Goal: Task Accomplishment & Management: Complete application form

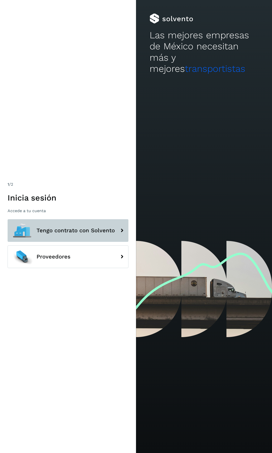
drag, startPoint x: 0, startPoint y: 0, endPoint x: 64, endPoint y: 227, distance: 236.0
click at [64, 227] on span "Tengo contrato con Solvento" at bounding box center [76, 230] width 78 height 6
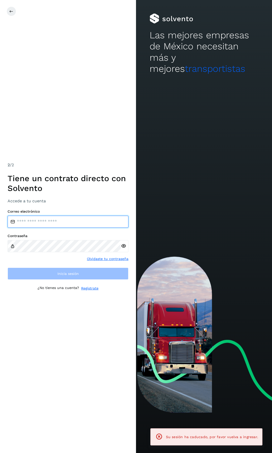
click at [53, 223] on input "email" at bounding box center [68, 221] width 121 height 12
type input "*******"
drag, startPoint x: 53, startPoint y: 222, endPoint x: 0, endPoint y: 215, distance: 53.3
click at [0, 215] on div "2 /2 Tiene un contrato directo con Solvento Accede a tu cuenta Correo electróni…" at bounding box center [68, 226] width 136 height 453
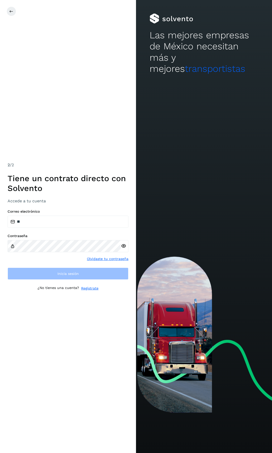
type input "**********"
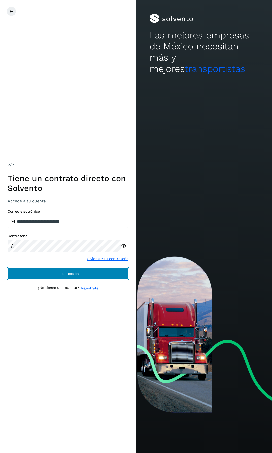
click at [60, 272] on span "Inicia sesión" at bounding box center [67, 274] width 21 height 4
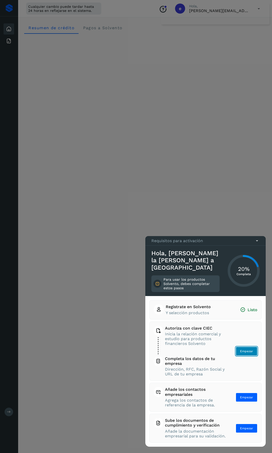
click at [245, 349] on span "Empezar" at bounding box center [246, 351] width 13 height 5
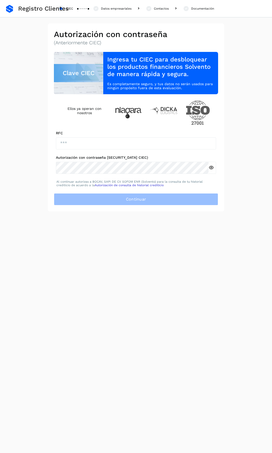
click at [32, 8] on span "Registro Clientes" at bounding box center [43, 8] width 51 height 7
click at [55, 10] on span "Registro Clientes" at bounding box center [43, 8] width 51 height 7
click at [38, 10] on span "Registro Clientes" at bounding box center [43, 8] width 51 height 7
